Goal: Task Accomplishment & Management: Use online tool/utility

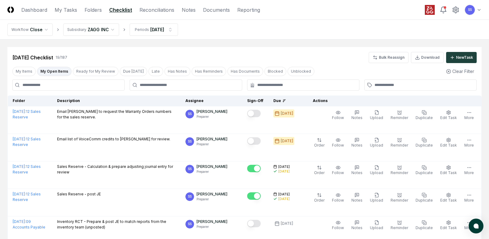
scroll to position [93, 0]
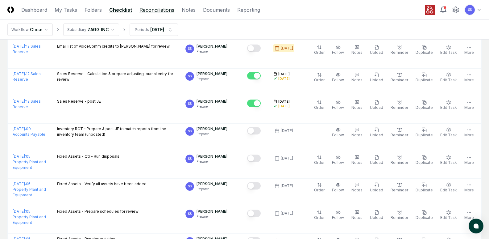
click at [142, 12] on link "Reconciliations" at bounding box center [157, 9] width 35 height 7
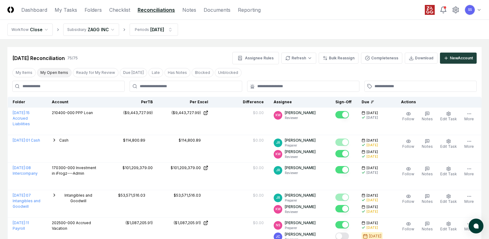
click at [65, 73] on button "My Open Items" at bounding box center [54, 72] width 35 height 9
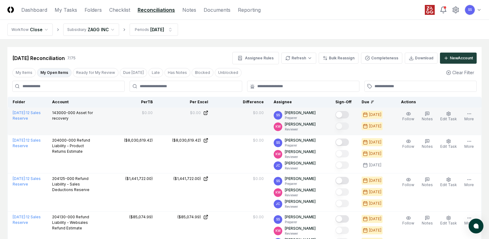
click at [349, 115] on button "Mark complete" at bounding box center [342, 114] width 14 height 7
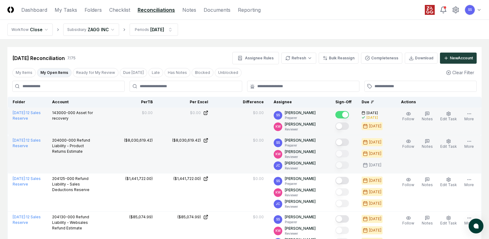
click at [347, 145] on button "Mark complete" at bounding box center [342, 141] width 14 height 7
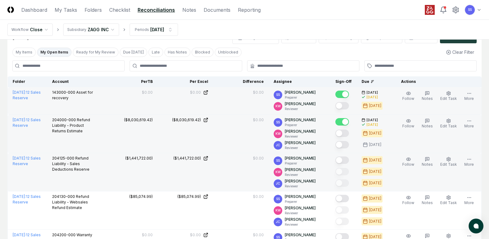
scroll to position [31, 0]
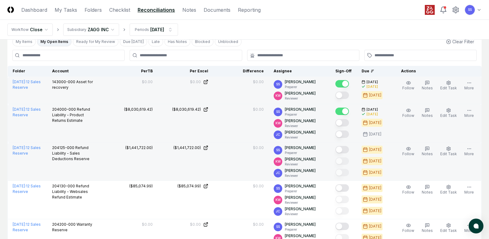
click at [344, 148] on button "Mark complete" at bounding box center [342, 149] width 14 height 7
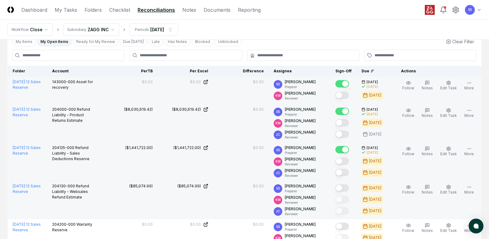
click at [346, 186] on button "Mark complete" at bounding box center [342, 187] width 14 height 7
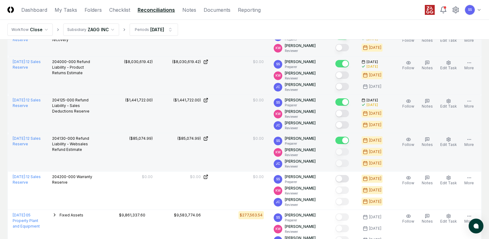
scroll to position [93, 0]
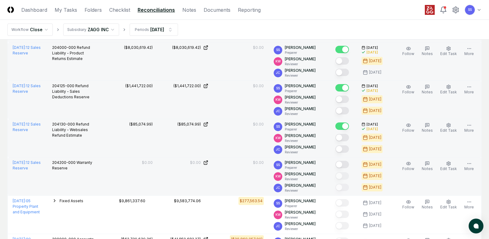
click at [348, 167] on button "Mark complete" at bounding box center [342, 163] width 14 height 7
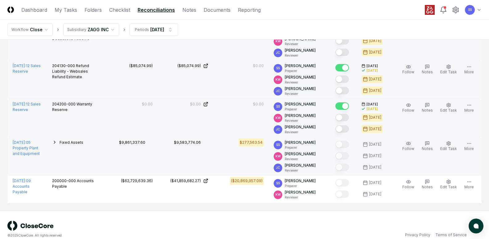
scroll to position [154, 0]
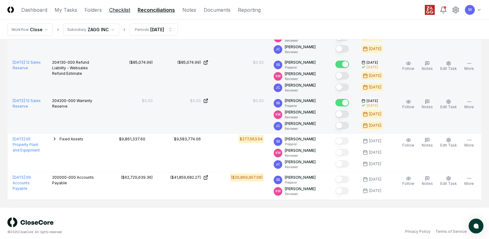
click at [115, 10] on link "Checklist" at bounding box center [119, 9] width 21 height 7
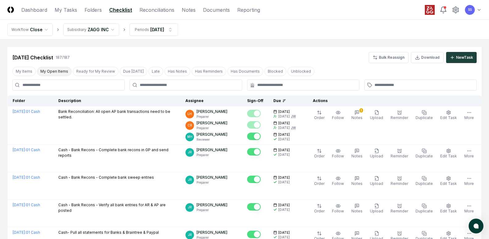
click at [57, 71] on button "My Open Items" at bounding box center [54, 71] width 35 height 9
